Goal: Transaction & Acquisition: Purchase product/service

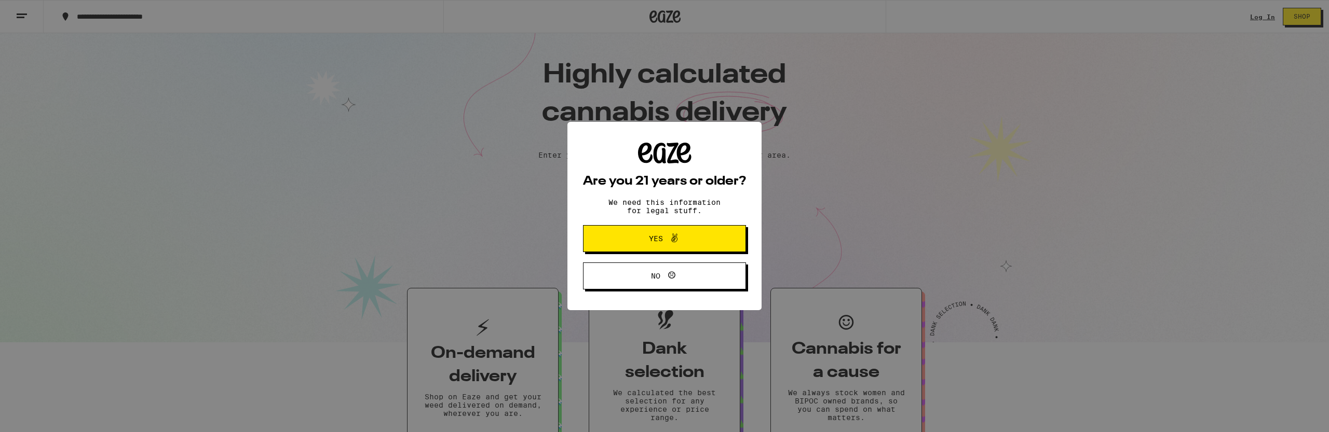
click at [694, 245] on span "Yes" at bounding box center [664, 238] width 79 height 13
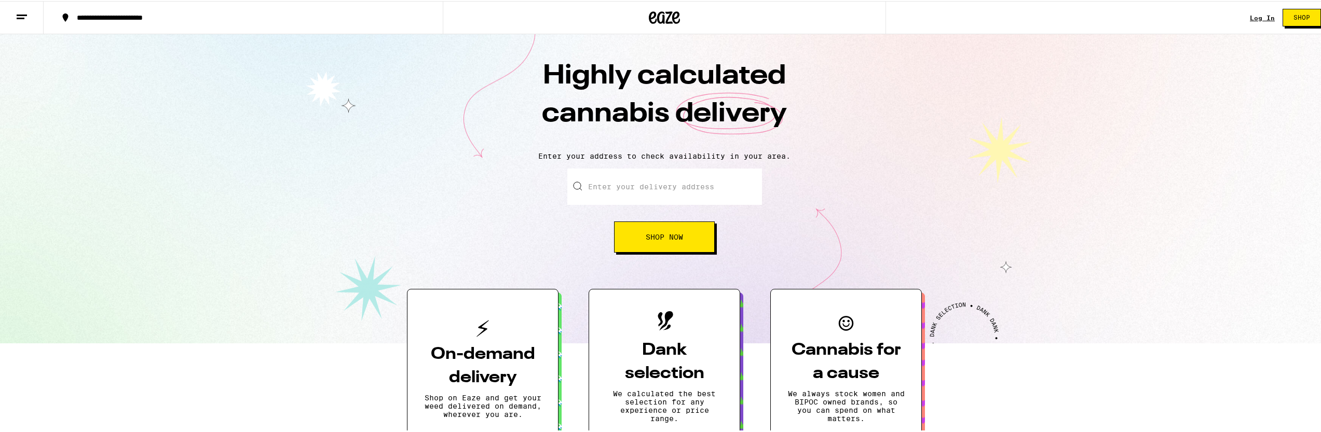
click at [651, 185] on input "Enter your delivery address" at bounding box center [664, 186] width 195 height 36
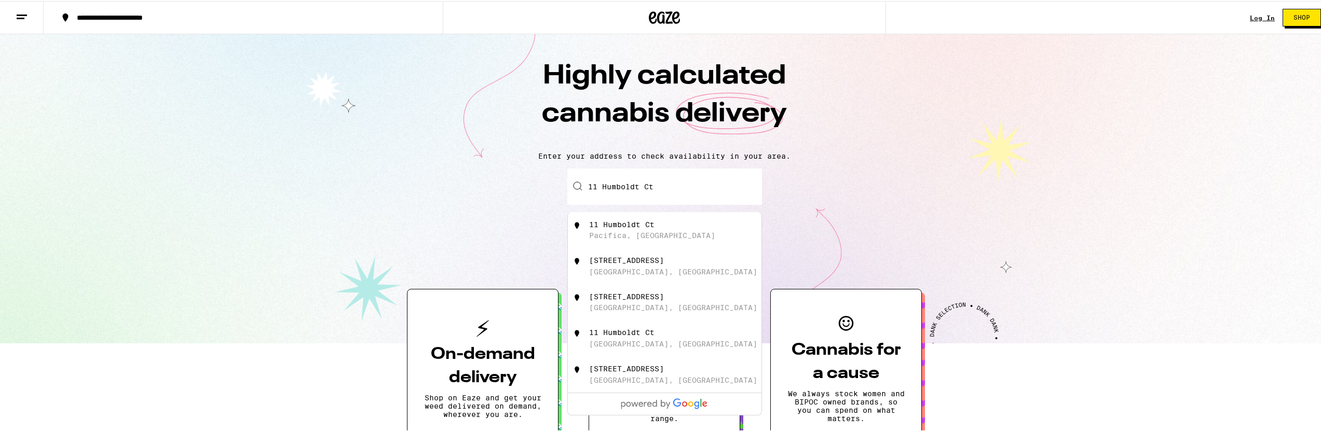
click at [672, 220] on div "[STREET_ADDRESS]" at bounding box center [681, 230] width 185 height 20
type input "[STREET_ADDRESS]"
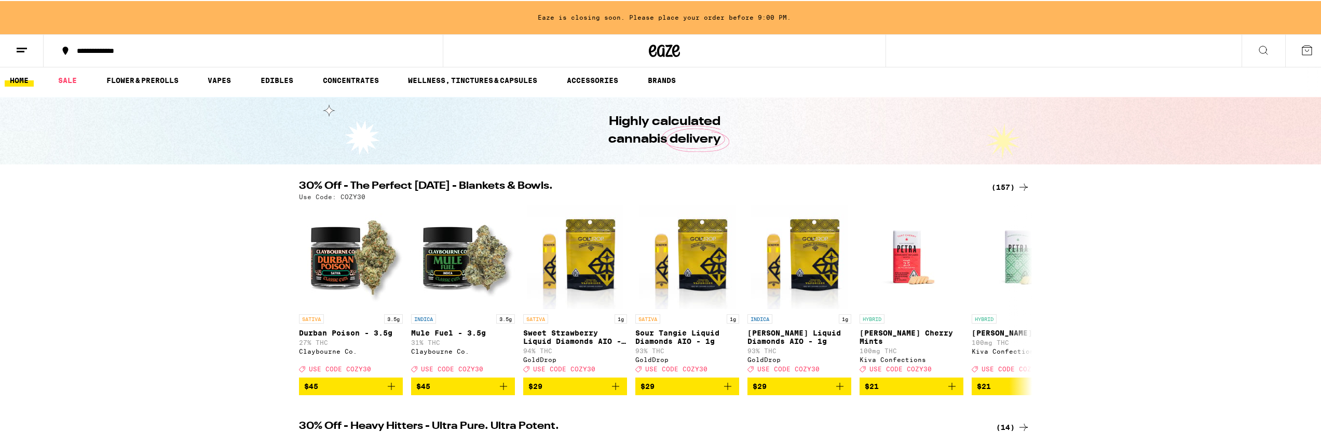
scroll to position [4, 0]
click at [1301, 51] on icon at bounding box center [1307, 49] width 12 height 12
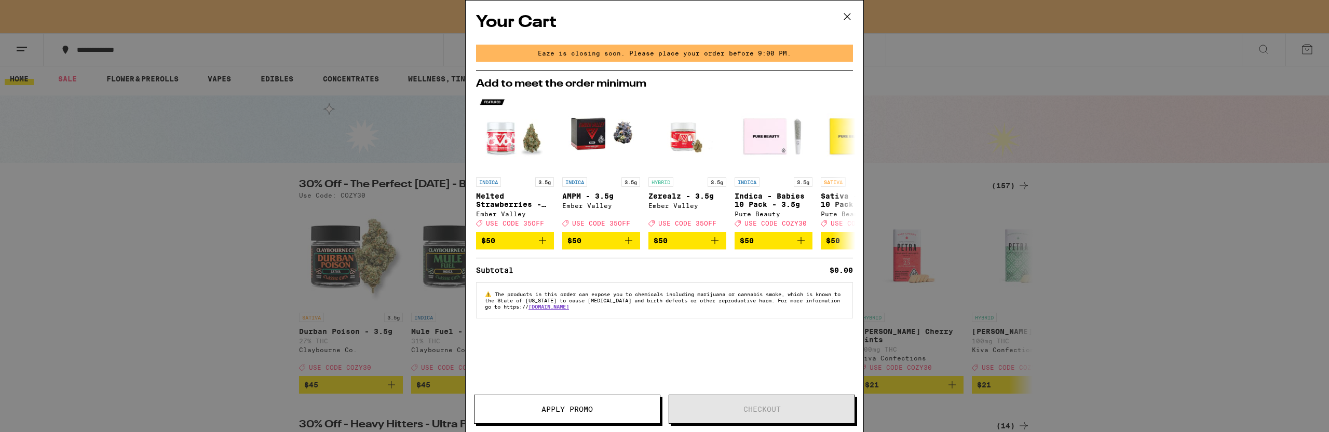
click at [849, 12] on icon at bounding box center [848, 17] width 16 height 16
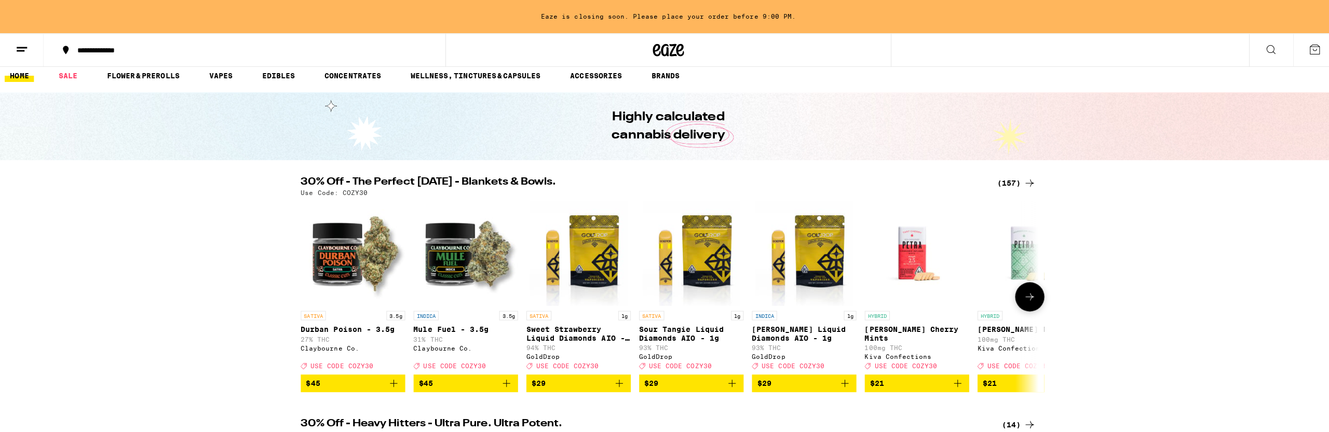
scroll to position [8, 0]
